Goal: Navigation & Orientation: Find specific page/section

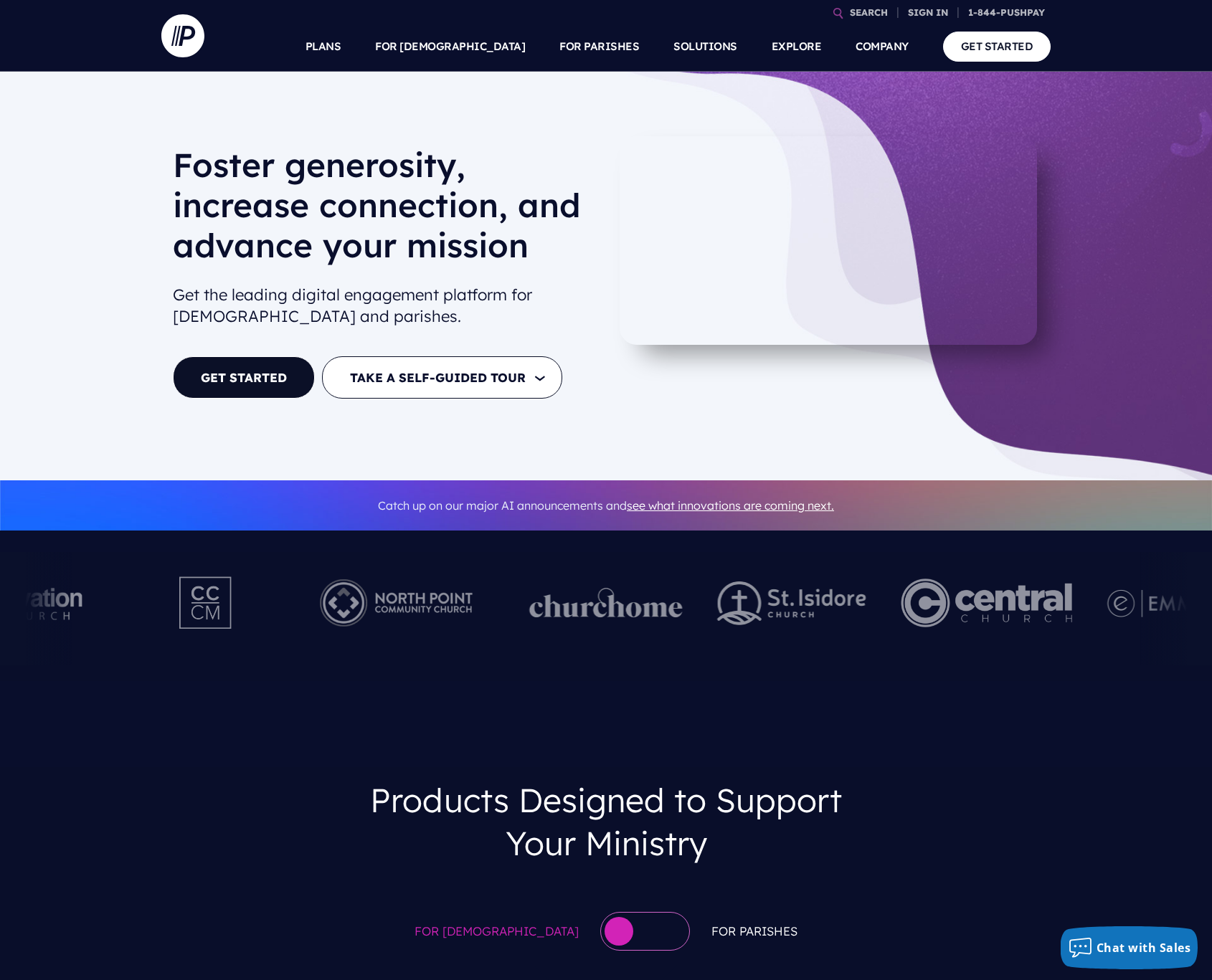
click at [991, 781] on div "Products Designed to Support Your Ministry For [DEMOGRAPHIC_DATA] For [DEMOGRAP…" at bounding box center [606, 866] width 1212 height 197
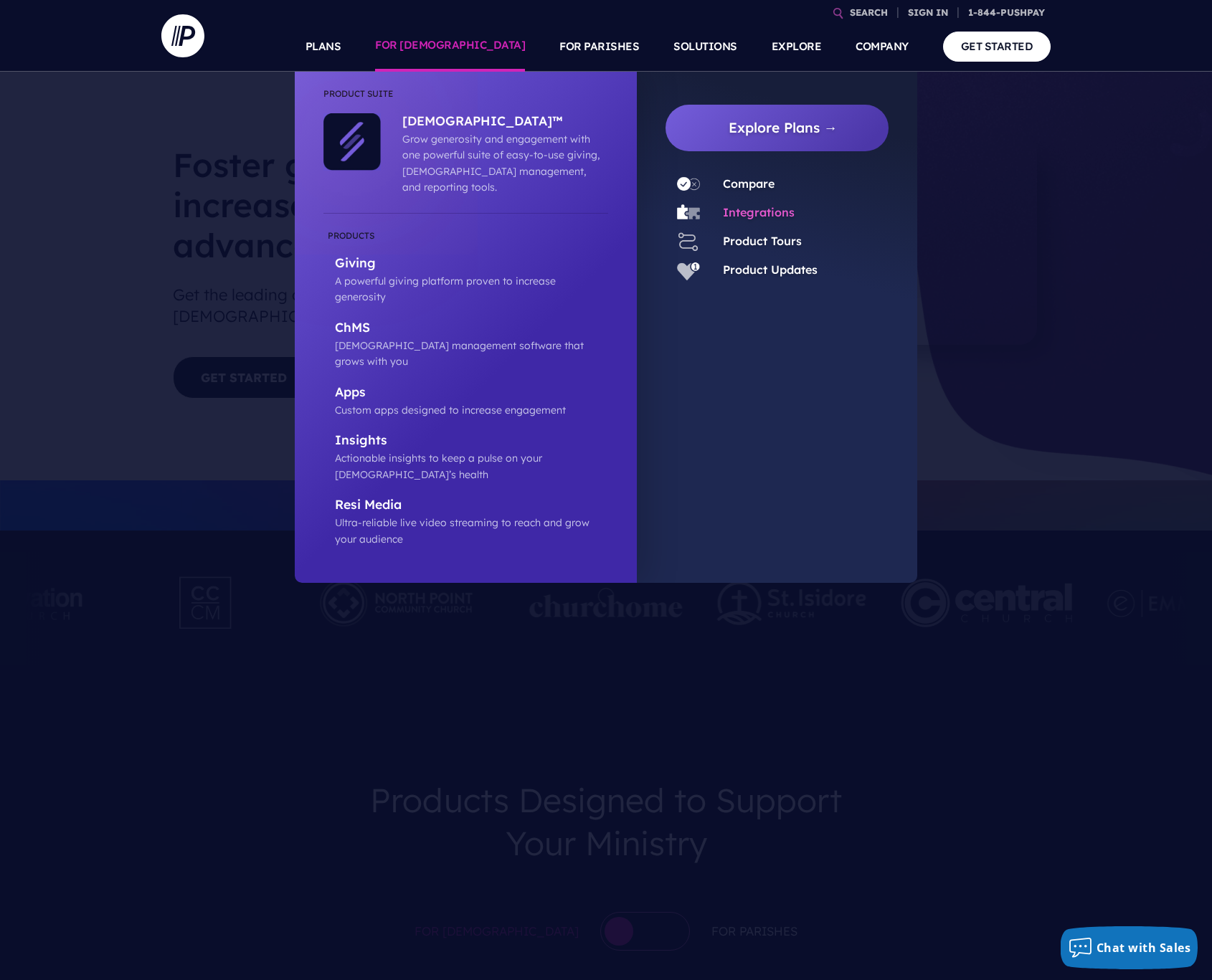
click at [774, 216] on link "Integrations" at bounding box center [759, 212] width 72 height 14
